Goal: Task Accomplishment & Management: Manage account settings

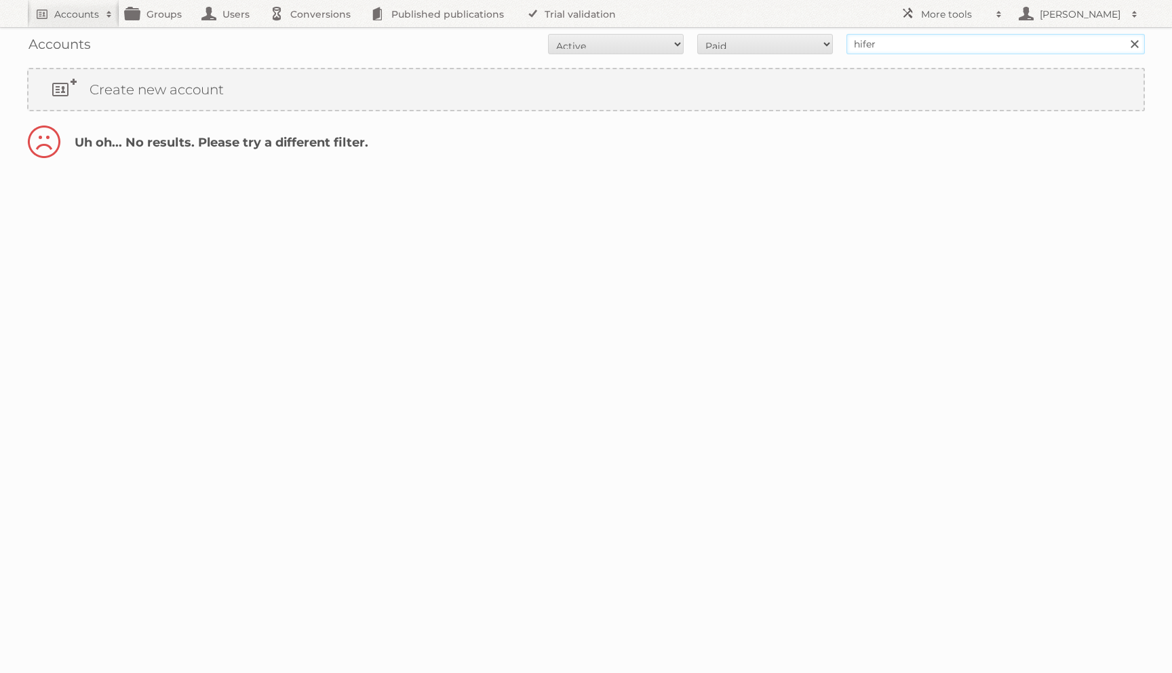
click at [864, 41] on input "hifer" at bounding box center [995, 44] width 298 height 20
type input "hofer"
click at [1123, 34] on input "Search" at bounding box center [1133, 44] width 20 height 20
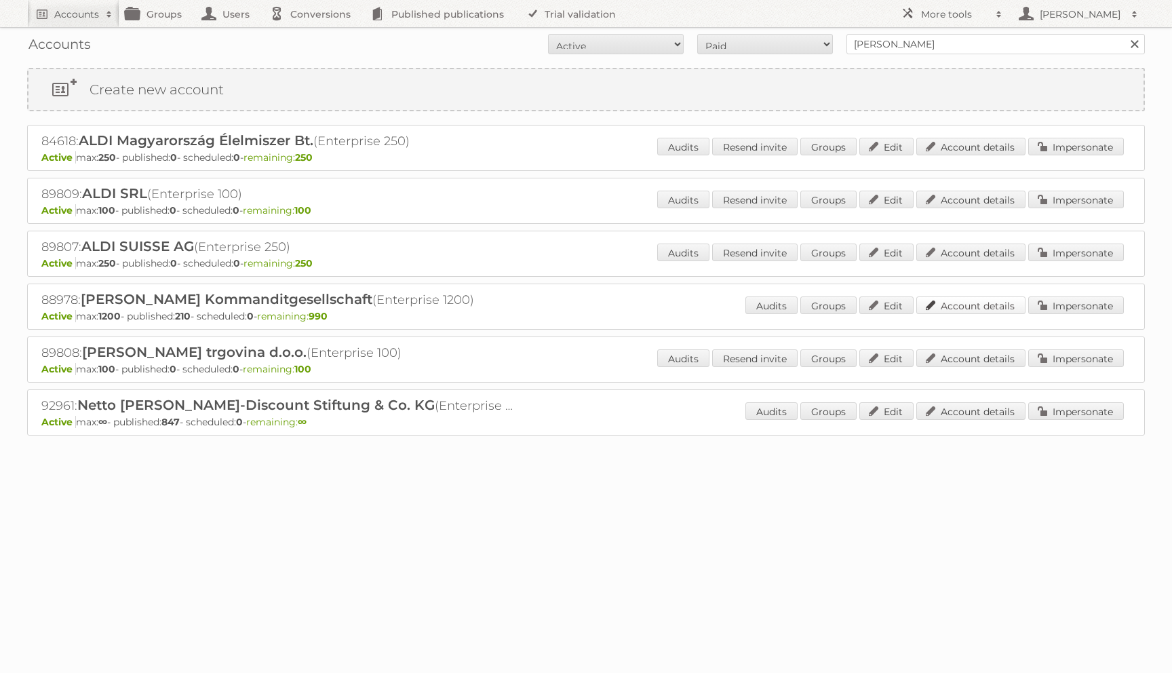
click at [957, 308] on link "Account details" at bounding box center [970, 305] width 109 height 18
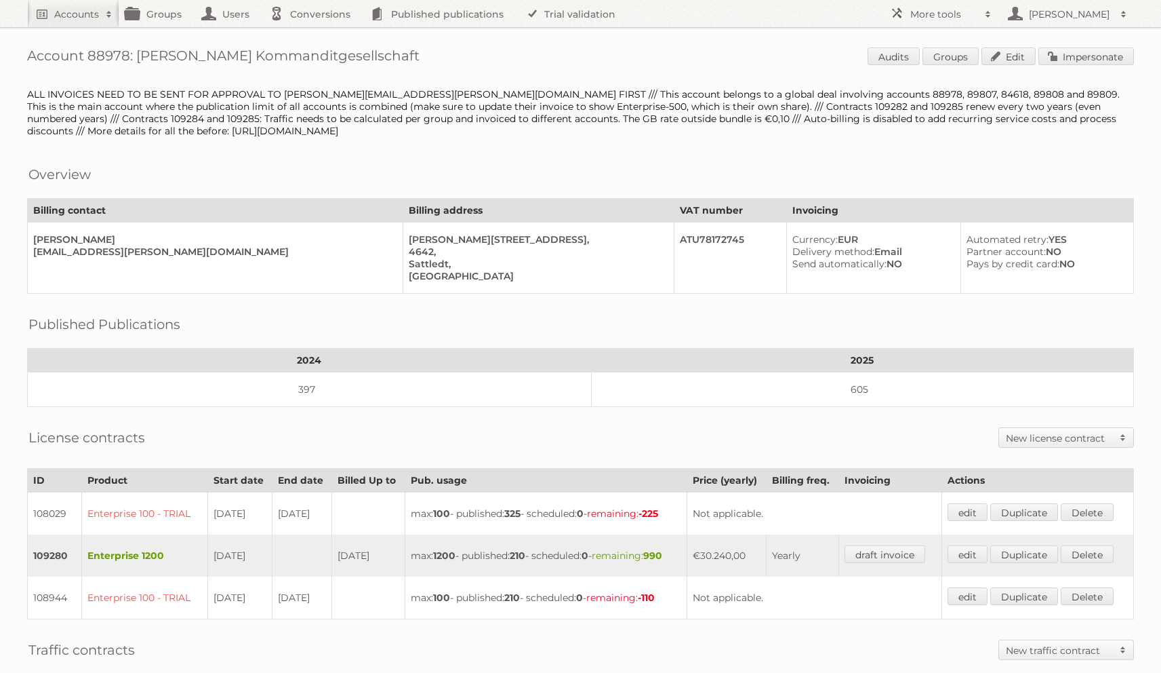
scroll to position [9, 0]
